Goal: Understand process/instructions: Learn how to perform a task or action

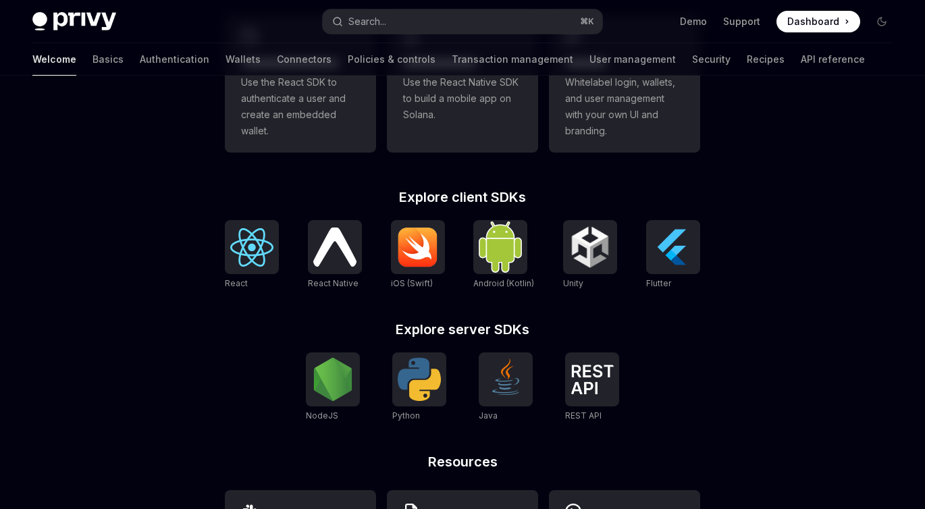
scroll to position [446, 0]
click at [253, 244] on img at bounding box center [251, 247] width 43 height 38
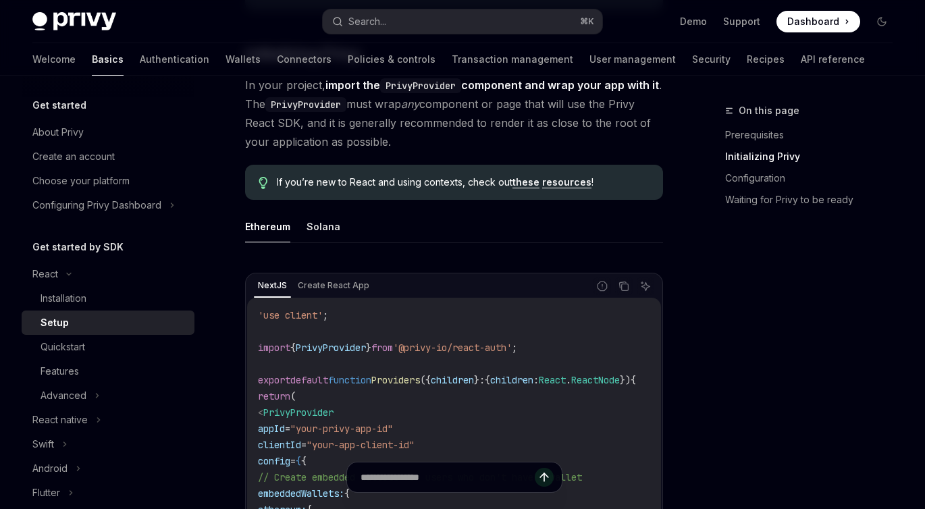
scroll to position [292, 0]
click at [307, 230] on button "Solana" at bounding box center [324, 226] width 34 height 32
type textarea "*"
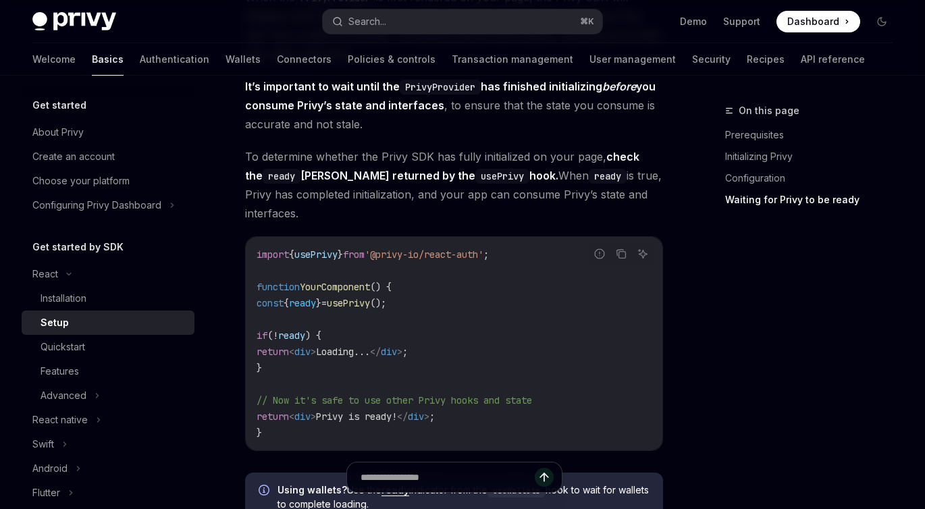
scroll to position [1505, 0]
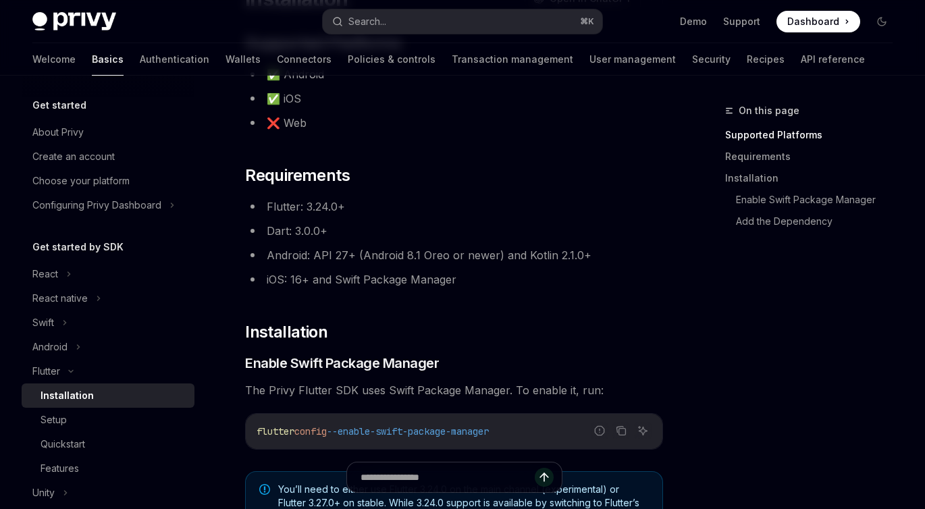
scroll to position [18, 0]
